Goal: Information Seeking & Learning: Understand process/instructions

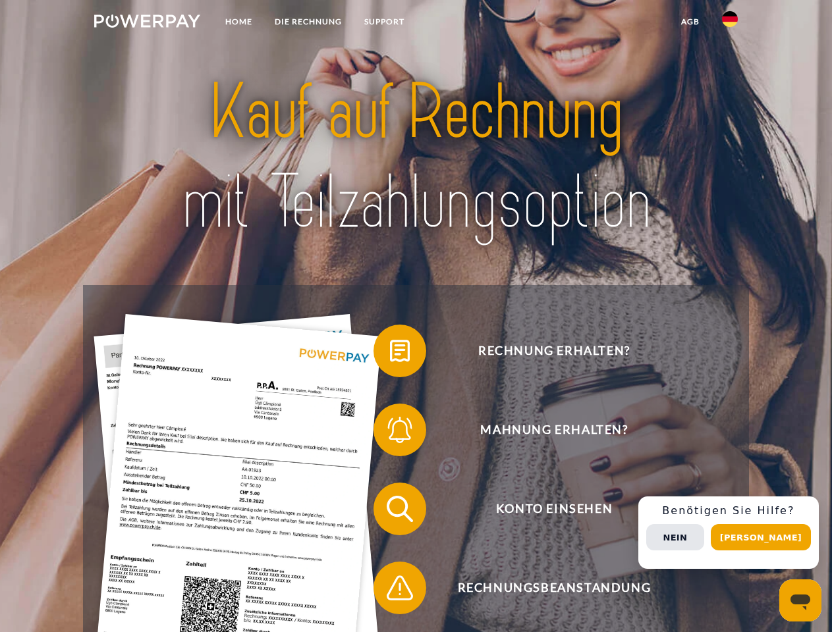
click at [147, 23] on img at bounding box center [147, 20] width 106 height 13
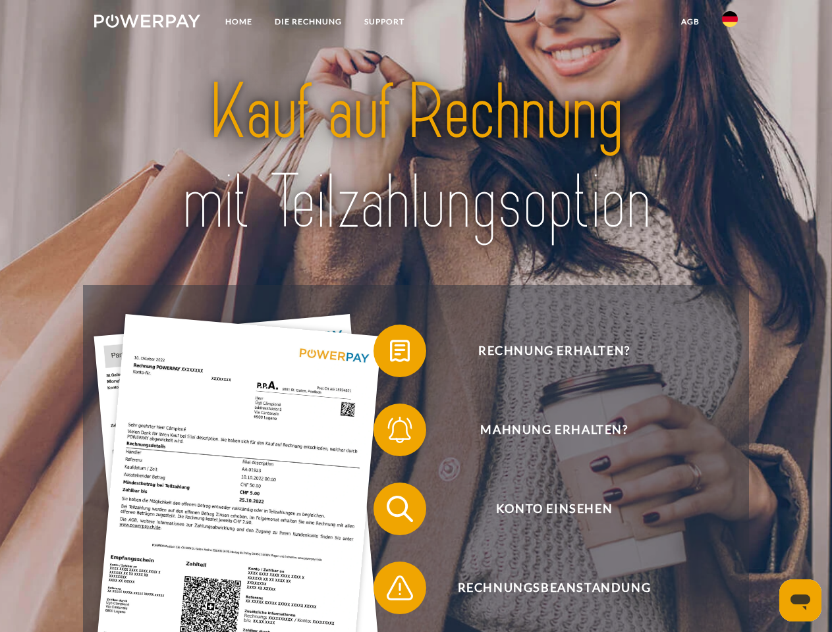
click at [730, 23] on img at bounding box center [730, 19] width 16 height 16
click at [689, 22] on link "agb" at bounding box center [690, 22] width 41 height 24
click at [390, 354] on span at bounding box center [380, 351] width 66 height 66
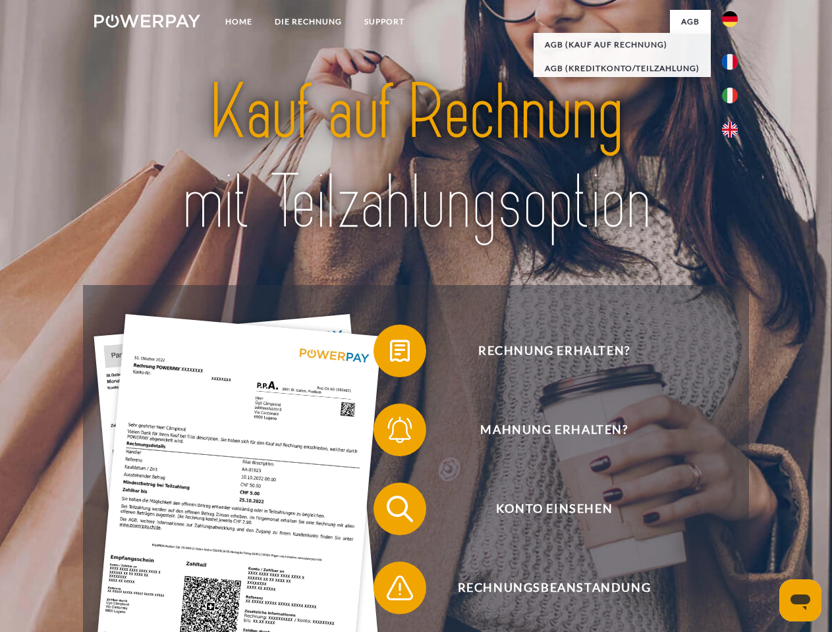
click at [390, 433] on span at bounding box center [380, 430] width 66 height 66
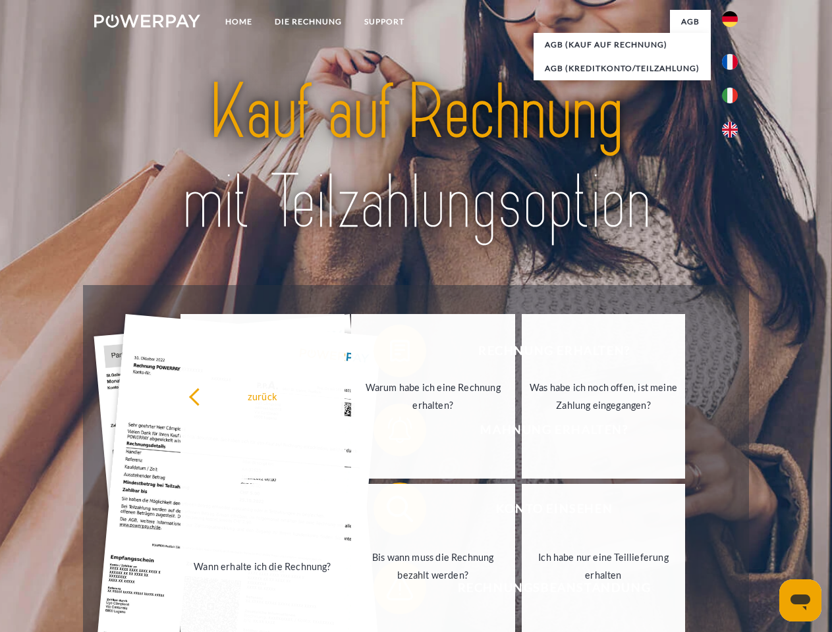
click at [390, 512] on link "Bis wann muss die Rechnung bezahlt werden?" at bounding box center [433, 566] width 164 height 165
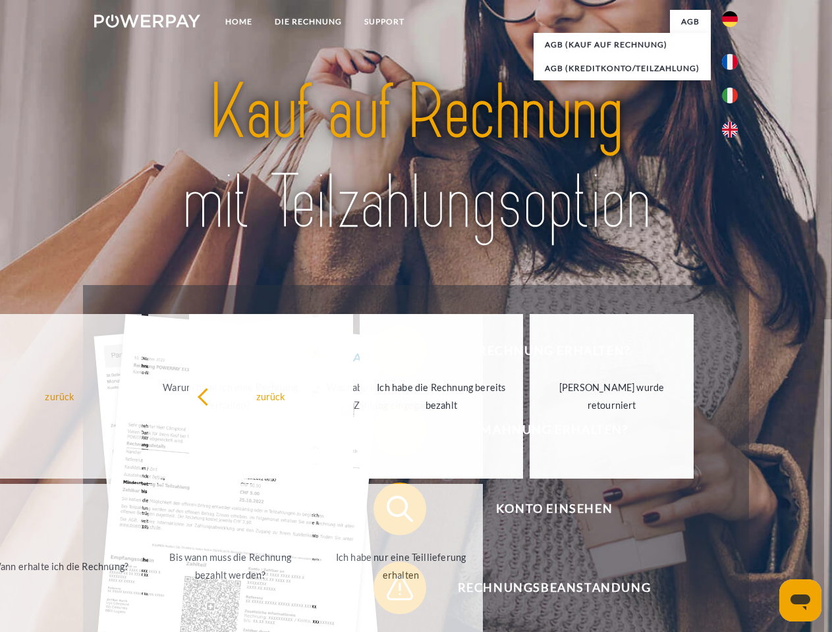
click at [390, 591] on span at bounding box center [380, 588] width 66 height 66
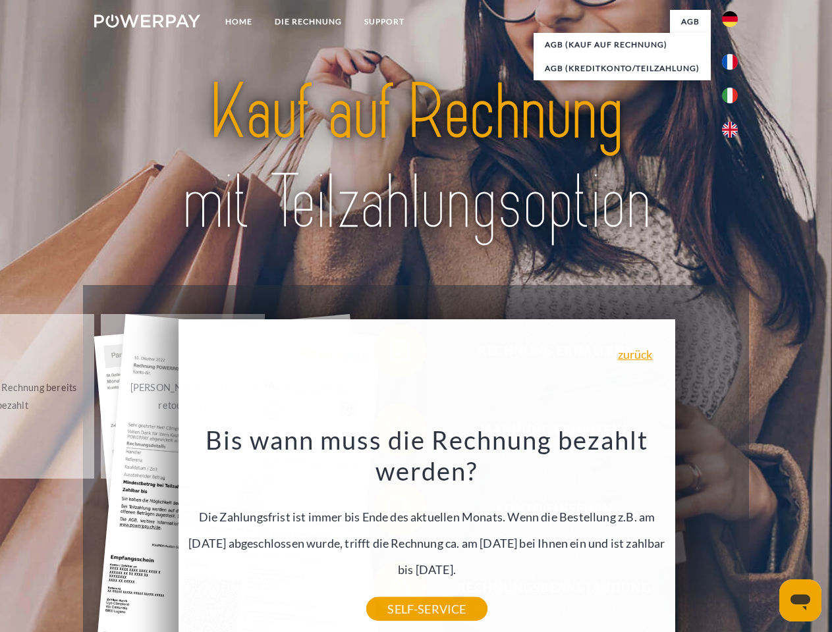
click at [733, 533] on div "Rechnung erhalten? Mahnung erhalten? Konto einsehen" at bounding box center [415, 548] width 665 height 527
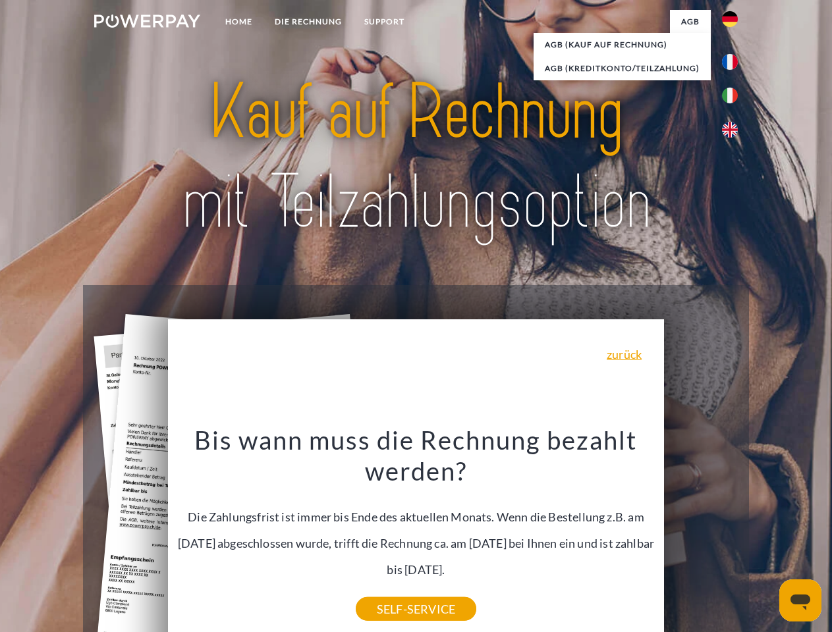
click at [701, 535] on span "Konto einsehen" at bounding box center [553, 509] width 323 height 53
click at [765, 537] on header "Home DIE RECHNUNG SUPPORT" at bounding box center [416, 454] width 832 height 909
